Goal: Information Seeking & Learning: Find specific fact

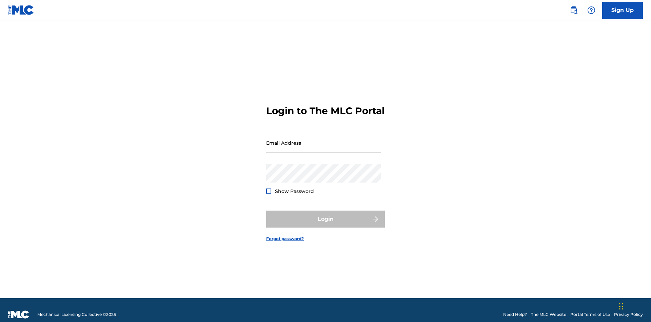
scroll to position [9, 0]
click at [324, 139] on input "Email Address" at bounding box center [323, 142] width 115 height 19
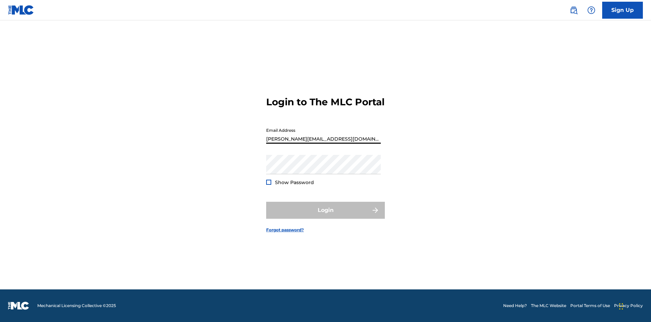
type input "[PERSON_NAME][EMAIL_ADDRESS][DOMAIN_NAME]"
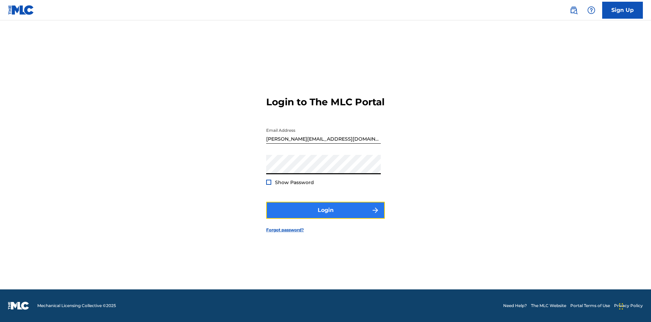
click at [326, 216] on button "Login" at bounding box center [325, 209] width 119 height 17
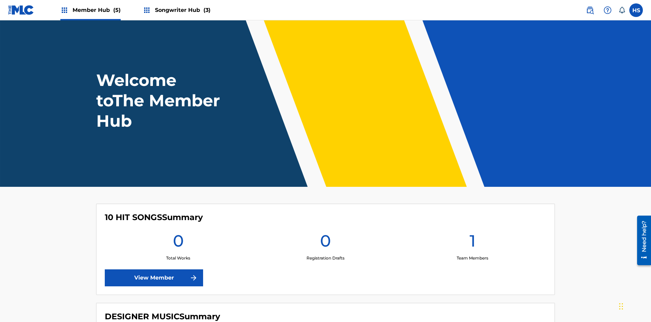
click at [182, 10] on span "Songwriter Hub (3)" at bounding box center [183, 10] width 56 height 8
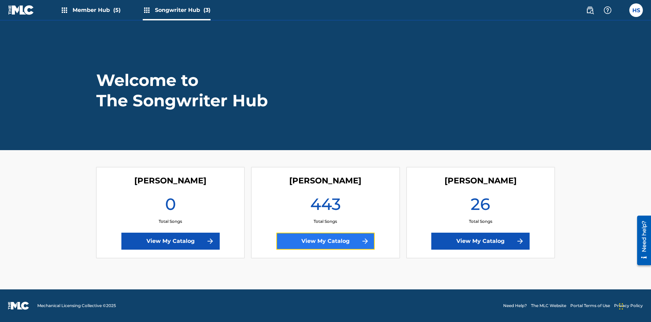
click at [326, 241] on link "View My Catalog" at bounding box center [325, 240] width 98 height 17
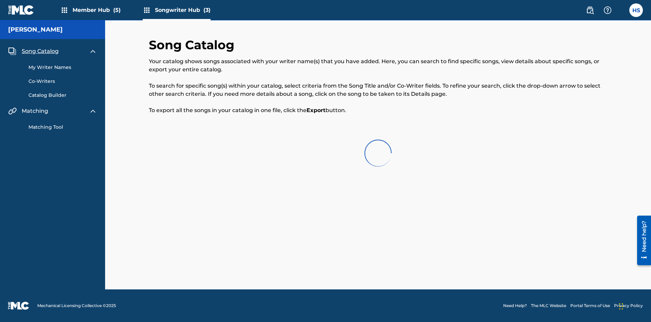
click at [40, 47] on span "Song Catalog" at bounding box center [40, 51] width 37 height 8
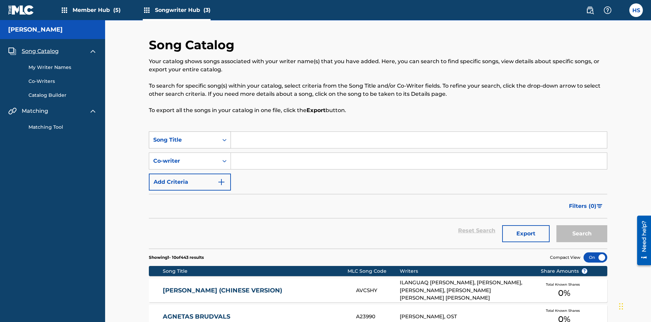
click at [184, 136] on div "Song Title" at bounding box center [183, 140] width 61 height 8
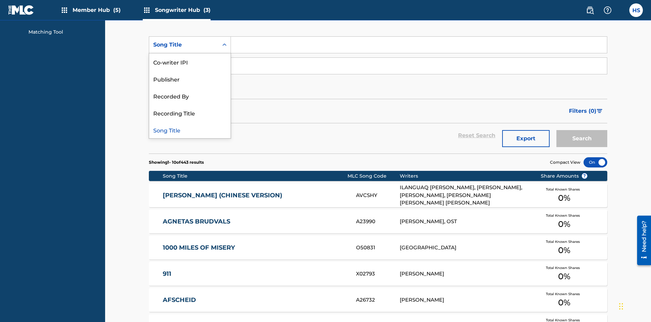
click at [190, 130] on div "Song Title" at bounding box center [189, 129] width 81 height 17
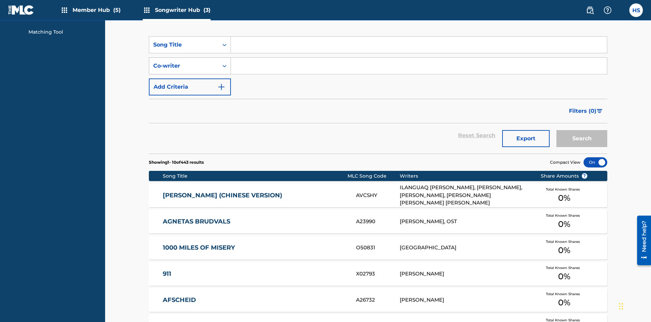
click at [184, 62] on div "Co-writer" at bounding box center [183, 66] width 61 height 8
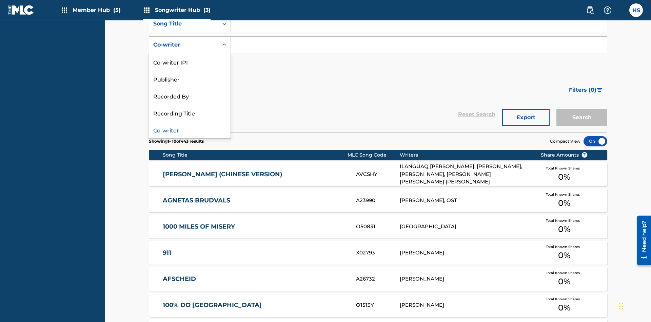
click at [190, 130] on div "Co-writer" at bounding box center [189, 129] width 81 height 17
click at [190, 57] on button "Add Criteria" at bounding box center [190, 65] width 82 height 17
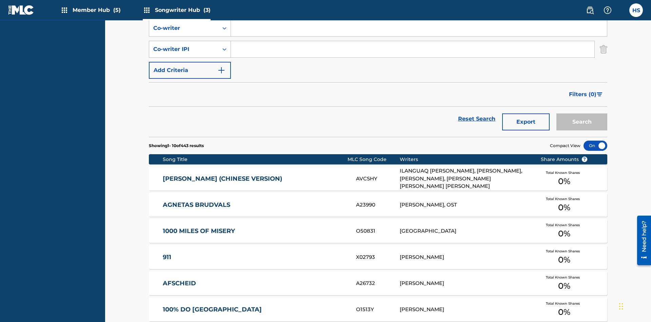
click at [184, 45] on div "Co-writer IPI" at bounding box center [183, 49] width 61 height 8
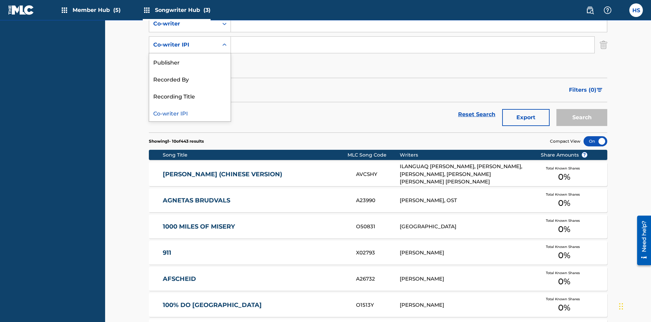
click at [190, 113] on div "Co-writer IPI" at bounding box center [189, 112] width 81 height 17
click at [190, 57] on button "Add Criteria" at bounding box center [190, 65] width 82 height 17
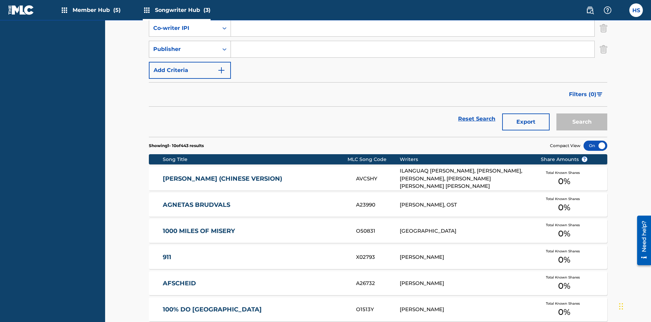
click at [184, 45] on div "Publisher" at bounding box center [183, 49] width 61 height 8
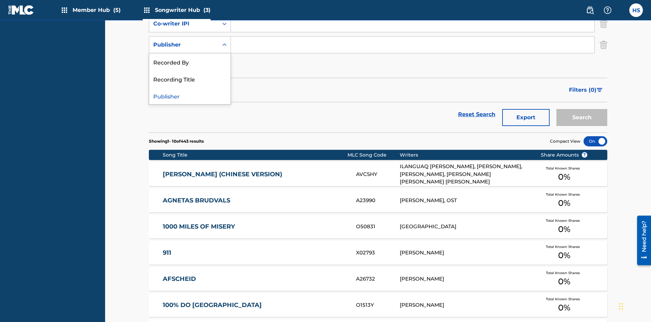
click at [190, 62] on div "Recorded By" at bounding box center [189, 61] width 81 height 17
click at [190, 57] on button "Add Criteria" at bounding box center [190, 65] width 82 height 17
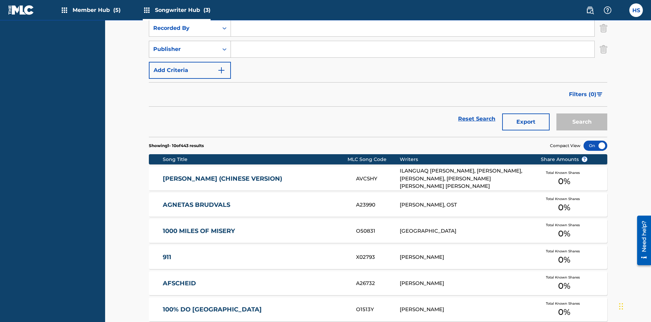
click at [184, 45] on div "Publisher" at bounding box center [183, 49] width 61 height 8
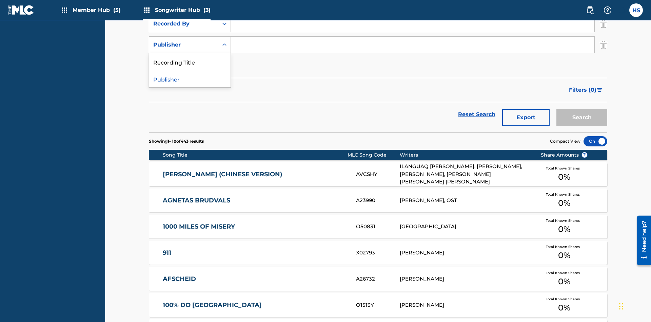
click at [190, 79] on div "Publisher" at bounding box center [189, 78] width 81 height 17
click at [190, 57] on button "Add Criteria" at bounding box center [190, 65] width 82 height 17
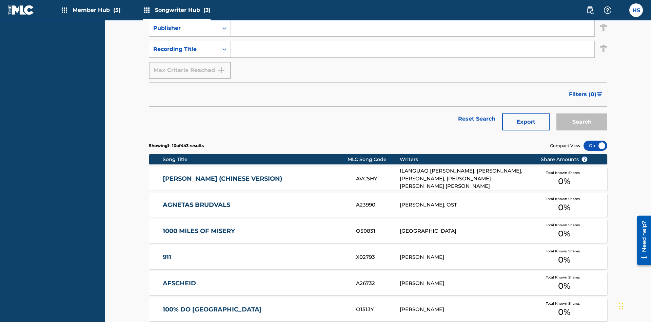
click at [184, 45] on div "Recording Title" at bounding box center [183, 49] width 61 height 8
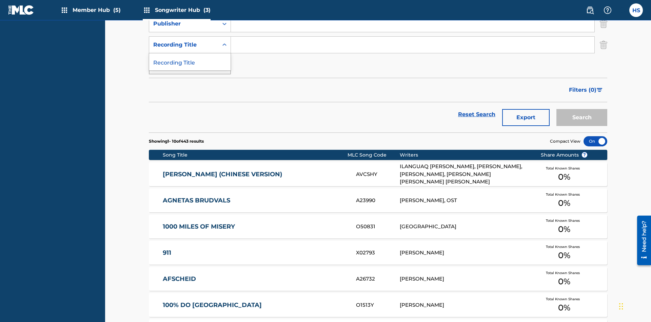
click at [190, 62] on div "Recording Title" at bounding box center [189, 61] width 81 height 17
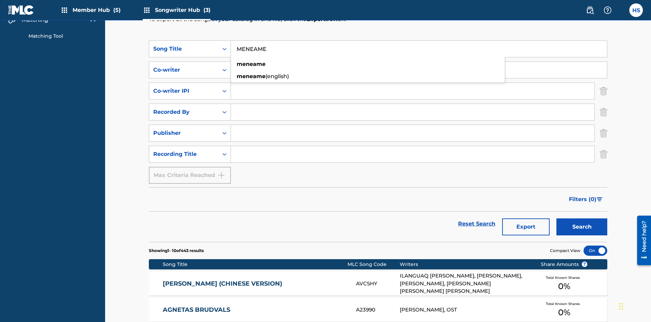
type input "MENEAME"
click at [419, 62] on input "Search Form" at bounding box center [419, 70] width 376 height 16
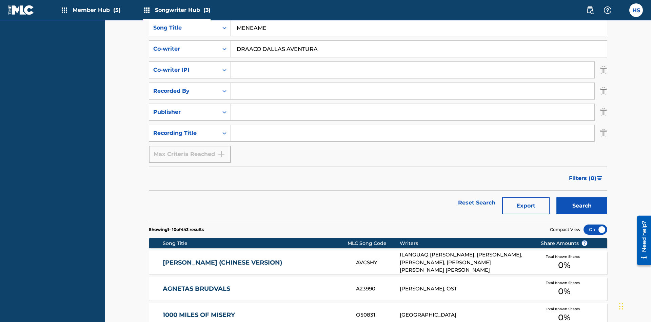
type input "DRAACO DALLAS AVENTURA"
click at [413, 62] on input "Search Form" at bounding box center [413, 70] width 364 height 16
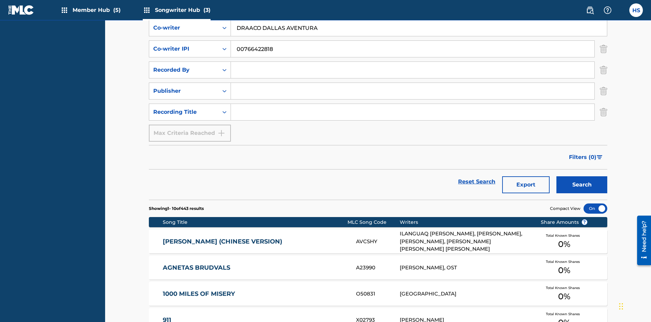
type input "00766422818"
click at [413, 62] on input "Search Form" at bounding box center [413, 70] width 364 height 16
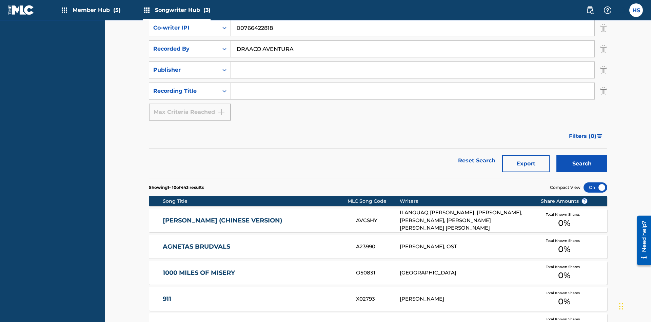
type input "DRAACO AVENTURA"
click at [413, 62] on input "Search Form" at bounding box center [413, 70] width 364 height 16
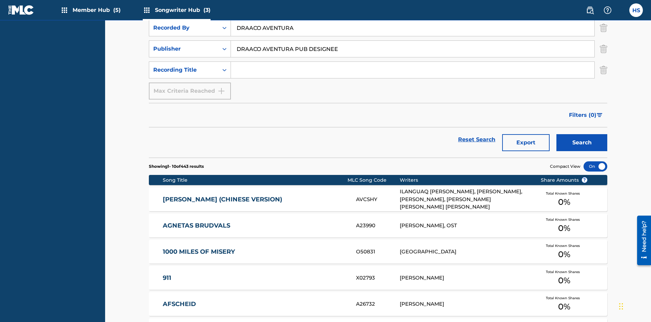
type input "DRAACO AVENTURA PUB DESIGNEE"
click at [413, 62] on input "Search Form" at bounding box center [413, 70] width 364 height 16
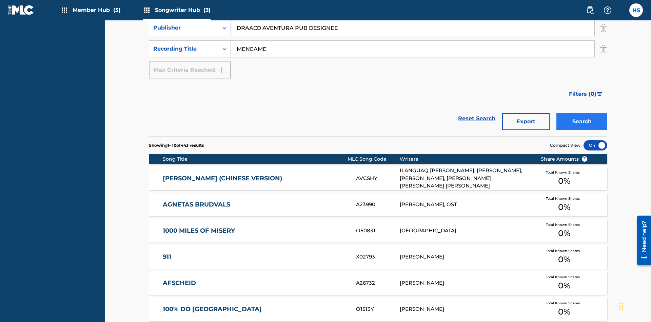
type input "MENEAME"
click at [582, 113] on button "Search" at bounding box center [582, 121] width 51 height 17
